Goal: Information Seeking & Learning: Learn about a topic

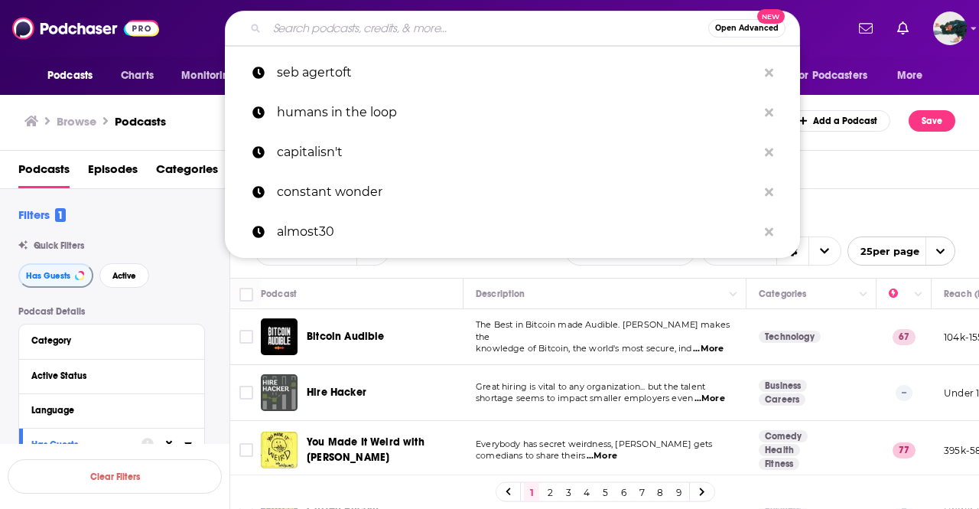
click at [300, 34] on input "Search podcasts, credits, & more..." at bounding box center [487, 28] width 441 height 24
paste input "Personal Landscapes: Conversations on Books About Place. The format is 45 minut…"
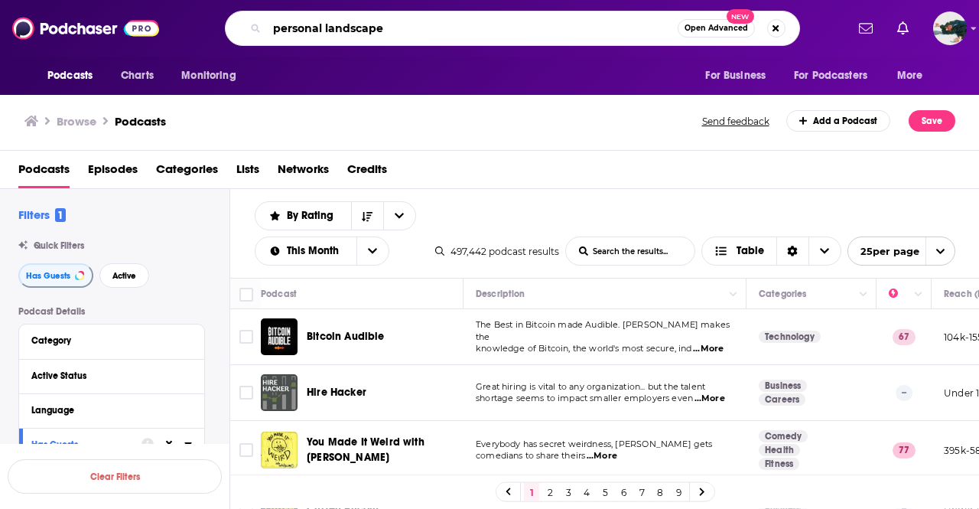
type input "personal landscapes"
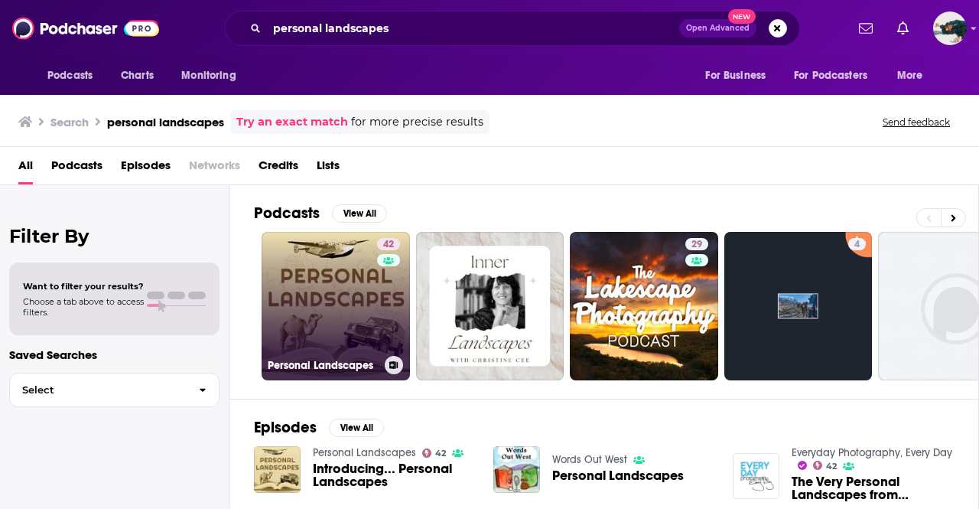
click at [335, 272] on link "42 Personal Landscapes" at bounding box center [336, 306] width 148 height 148
